Goal: Transaction & Acquisition: Purchase product/service

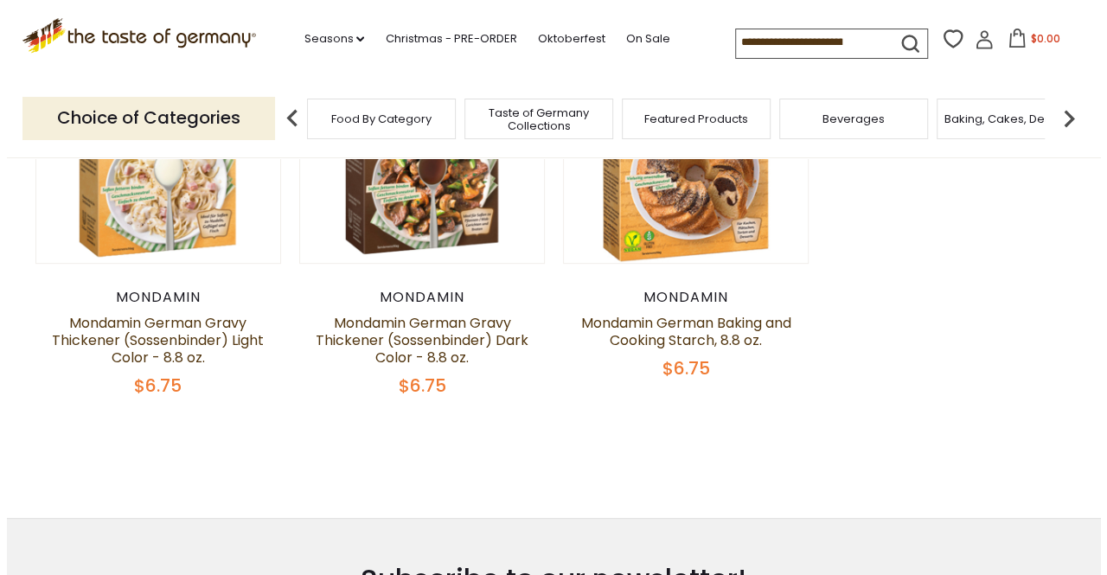
scroll to position [87, 0]
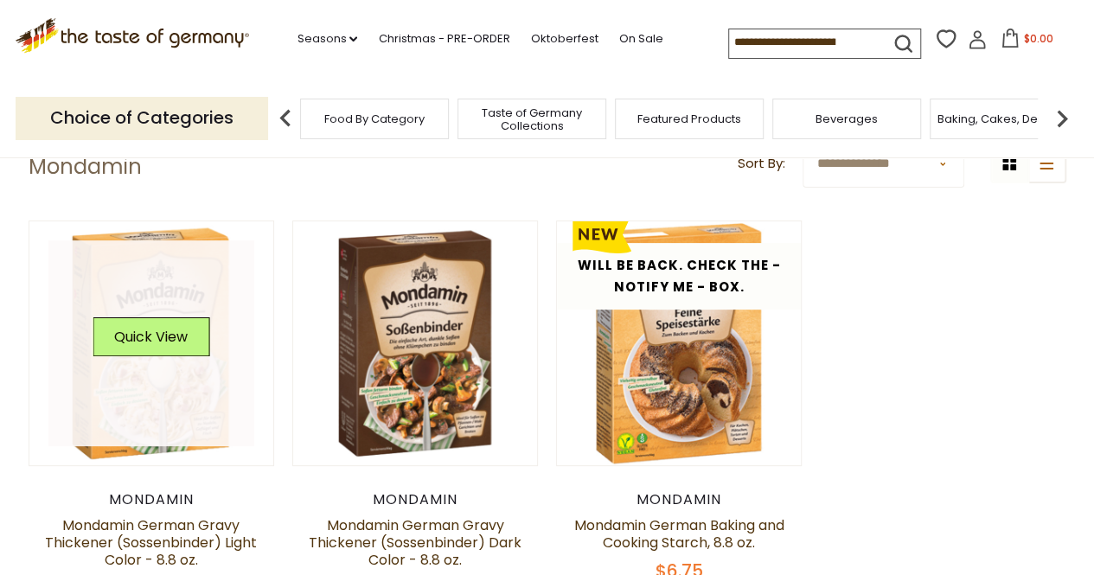
click at [86, 359] on link at bounding box center [151, 343] width 206 height 206
click at [144, 343] on button "Quick View" at bounding box center [151, 336] width 117 height 39
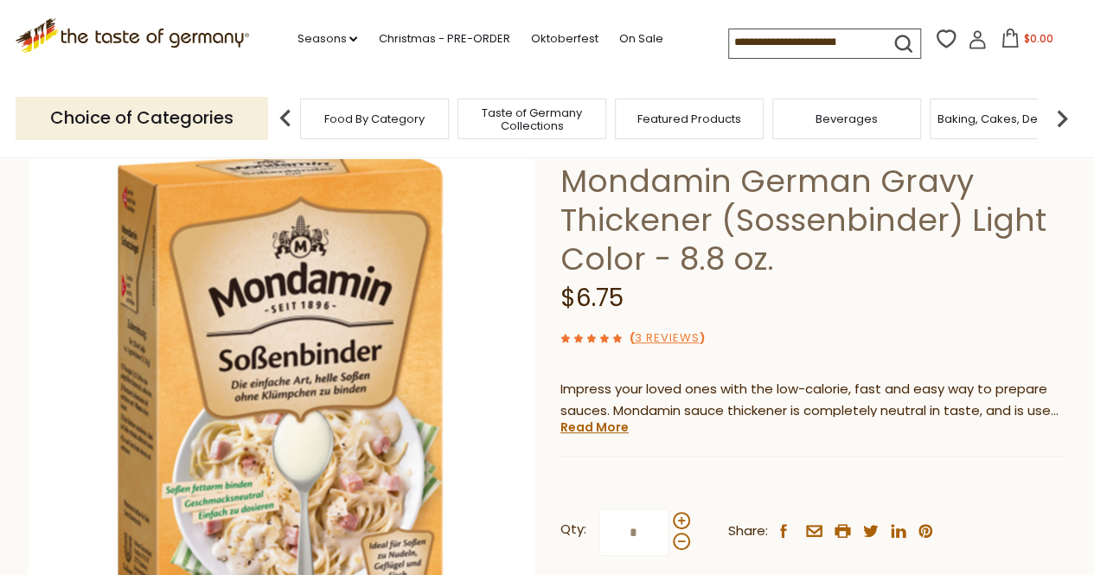
scroll to position [87, 0]
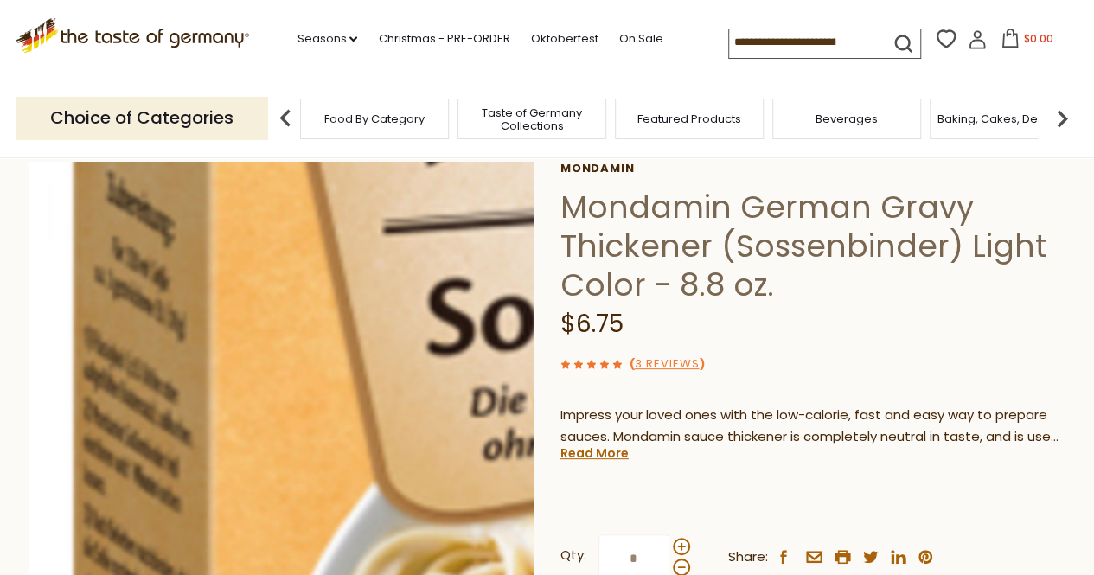
click at [135, 414] on img at bounding box center [282, 415] width 506 height 506
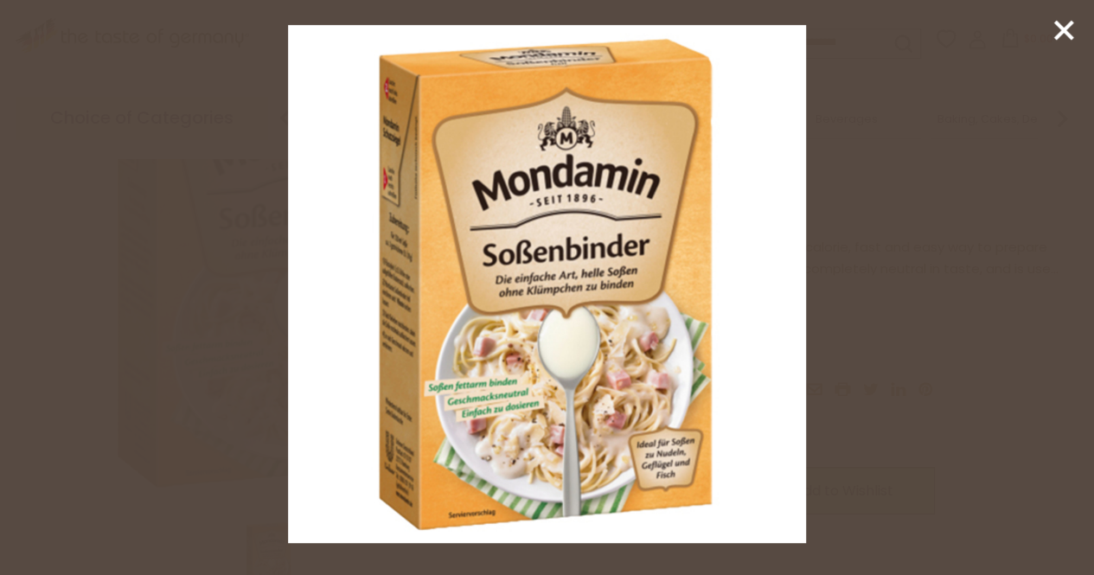
scroll to position [260, 0]
click at [487, 508] on img at bounding box center [547, 284] width 518 height 518
click at [594, 486] on img at bounding box center [547, 284] width 518 height 518
click at [1071, 35] on icon at bounding box center [1064, 30] width 26 height 26
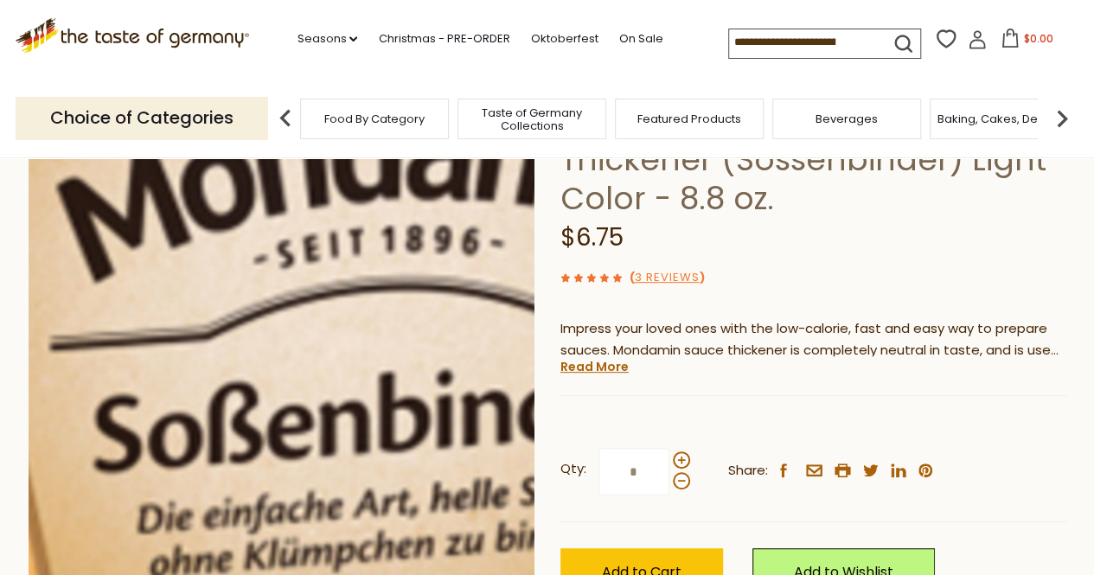
scroll to position [87, 0]
